Goal: Transaction & Acquisition: Subscribe to service/newsletter

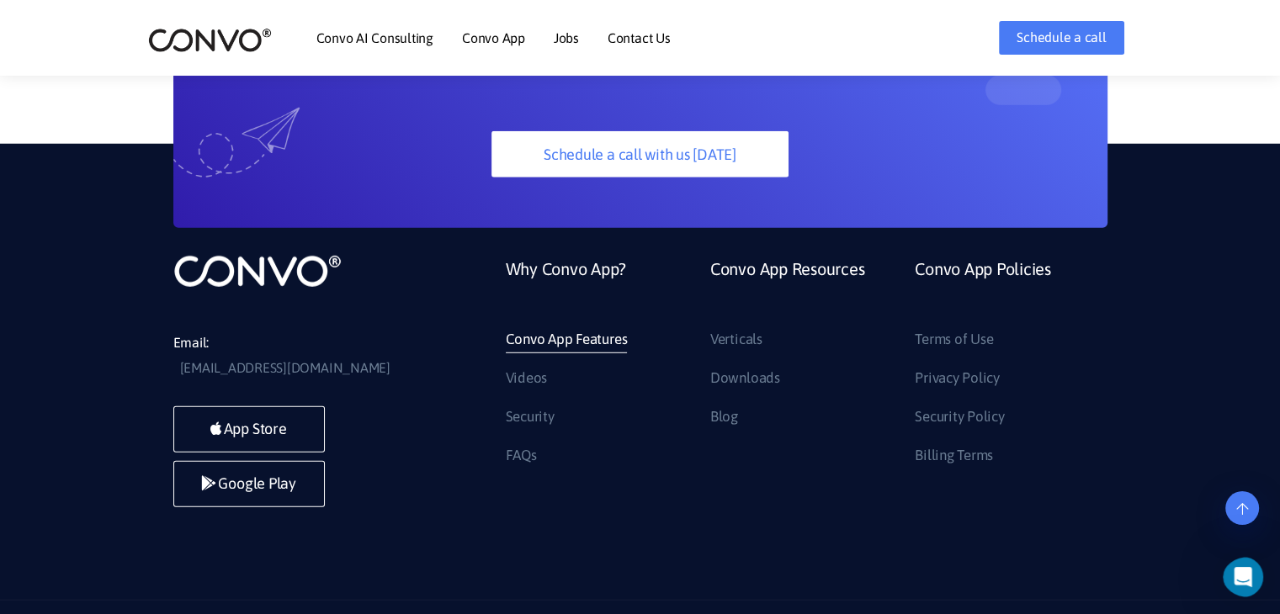
click at [599, 327] on link "Convo App Features" at bounding box center [567, 340] width 122 height 27
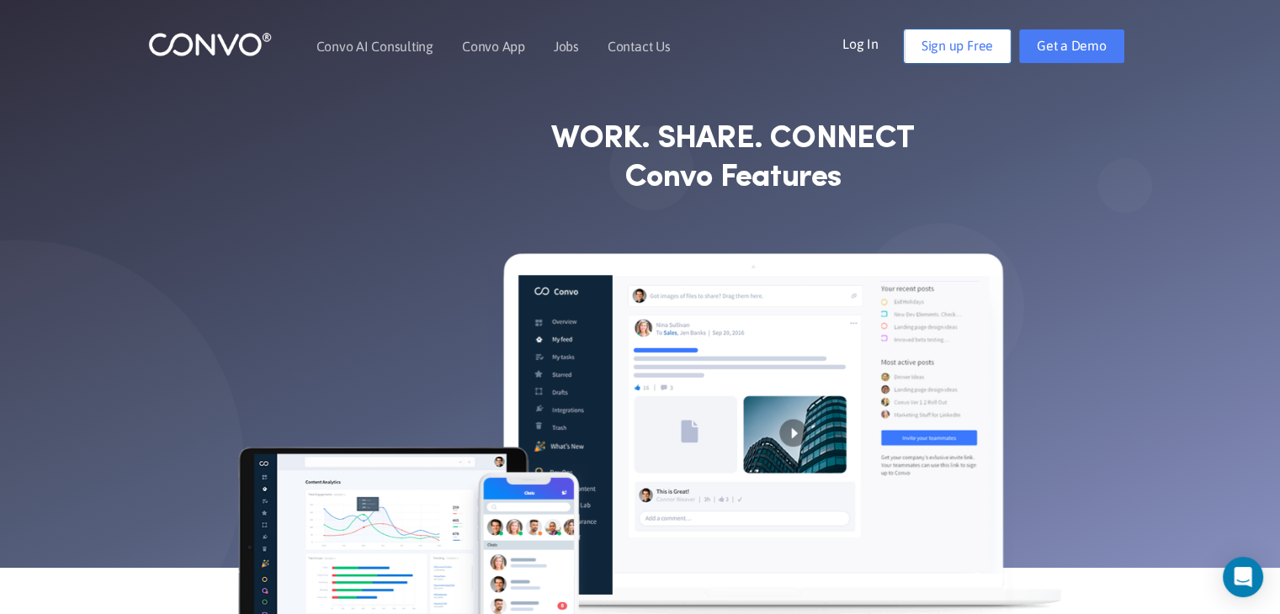
click at [974, 55] on link "Sign up Free" at bounding box center [957, 46] width 107 height 34
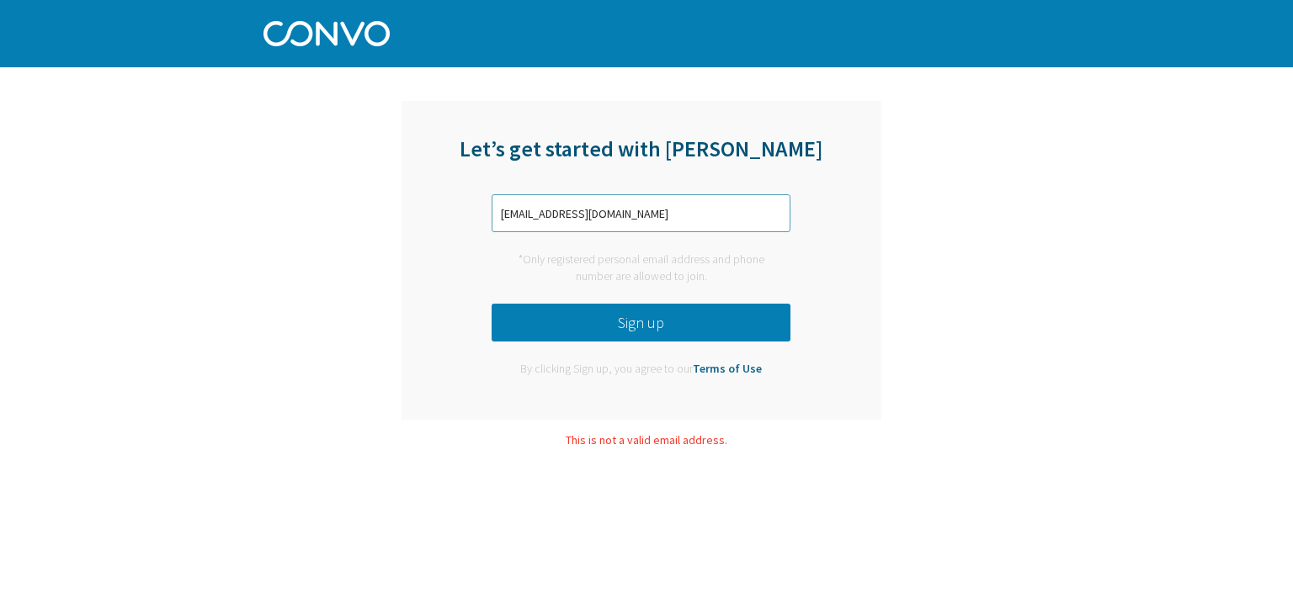
type input "kar4jeevi11@gmail.com"
click at [459, 193] on div "Let’s get started with Convo kar4jeevi11@gmail.com *Only registered personal em…" at bounding box center [641, 260] width 480 height 319
